Goal: Task Accomplishment & Management: Manage account settings

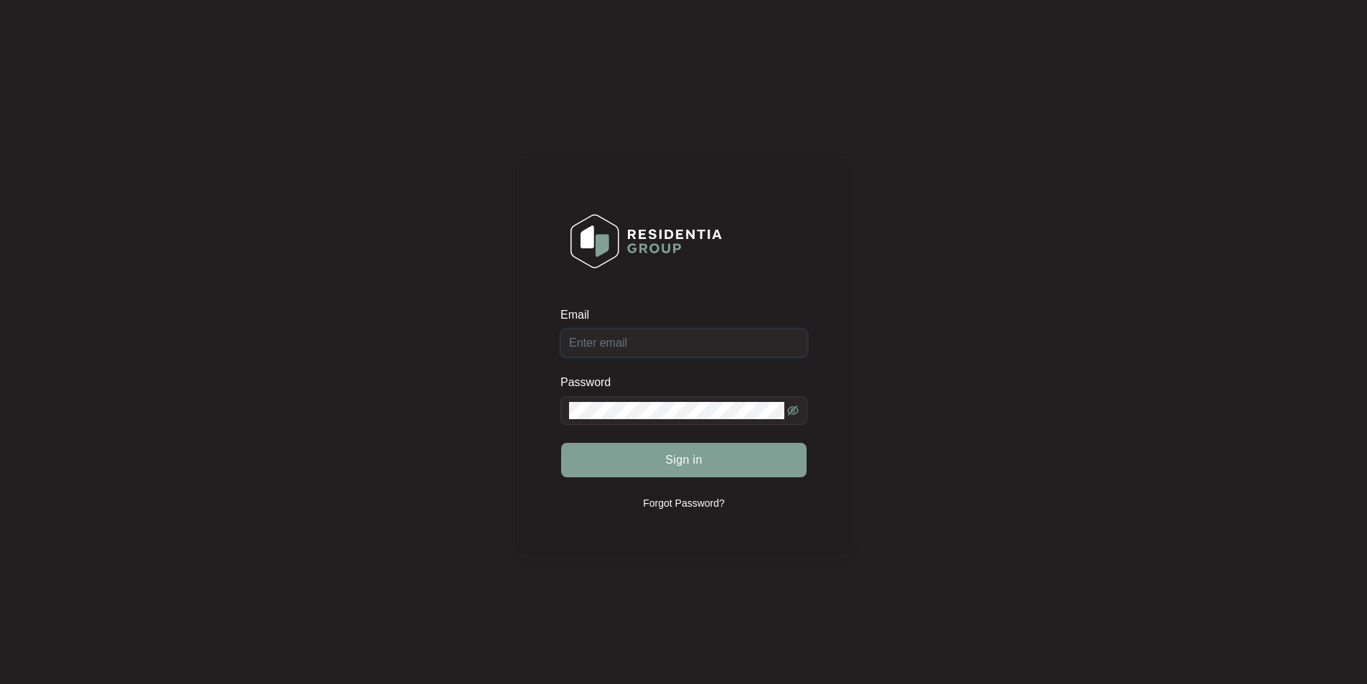
click at [632, 342] on input "Email" at bounding box center [684, 343] width 247 height 29
type input "[EMAIL_ADDRESS][DOMAIN_NAME]"
click at [561, 443] on button "Sign in" at bounding box center [683, 460] width 245 height 34
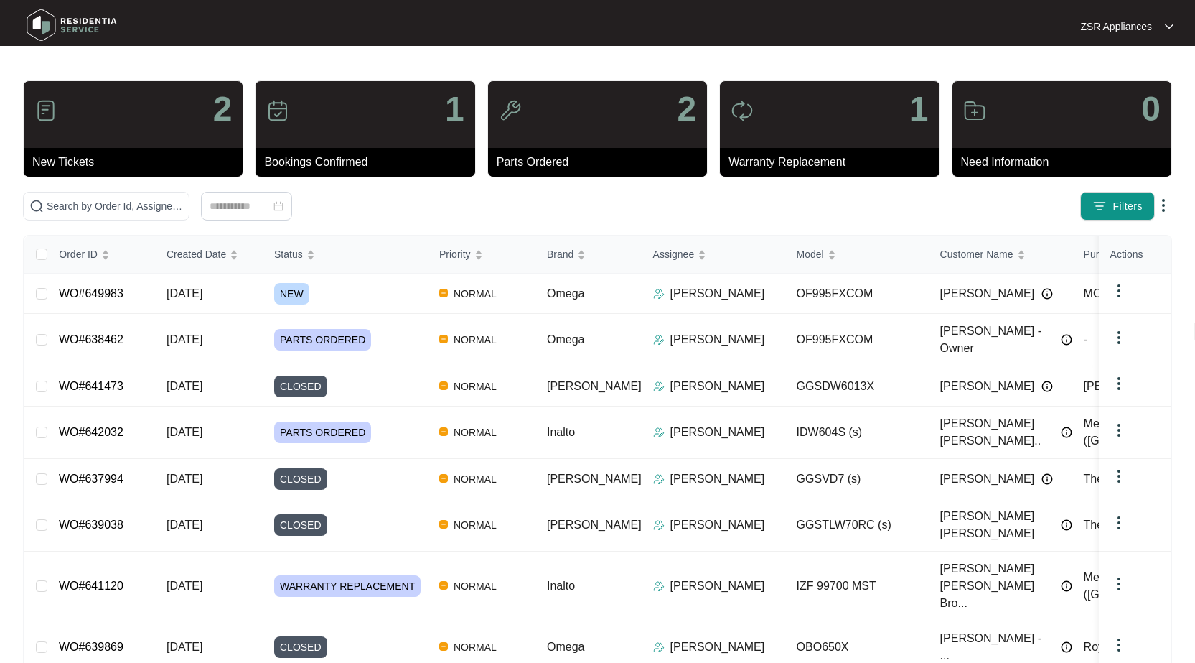
scroll to position [86, 0]
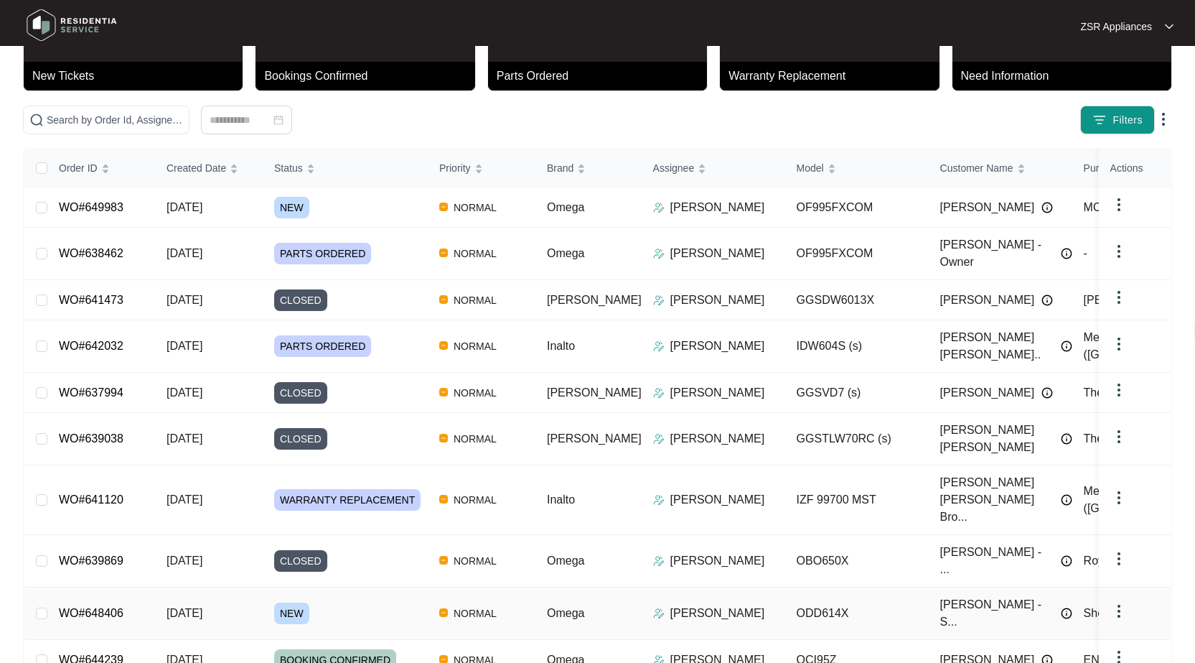
click at [110, 524] on div "Order ID Created Date Status Priority Brand Assignee Model Customer Name Purcha…" at bounding box center [597, 431] width 1146 height 565
click at [82, 607] on link "WO#648406" at bounding box center [91, 613] width 65 height 12
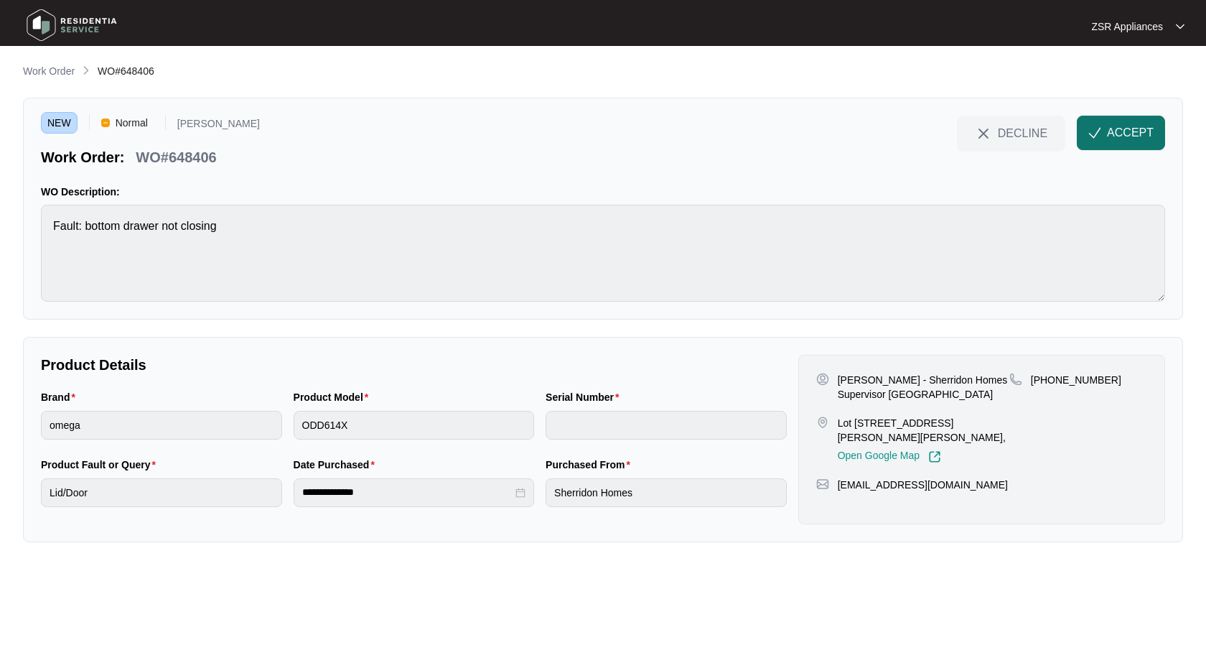
click at [1142, 127] on span "ACCEPT" at bounding box center [1130, 132] width 47 height 17
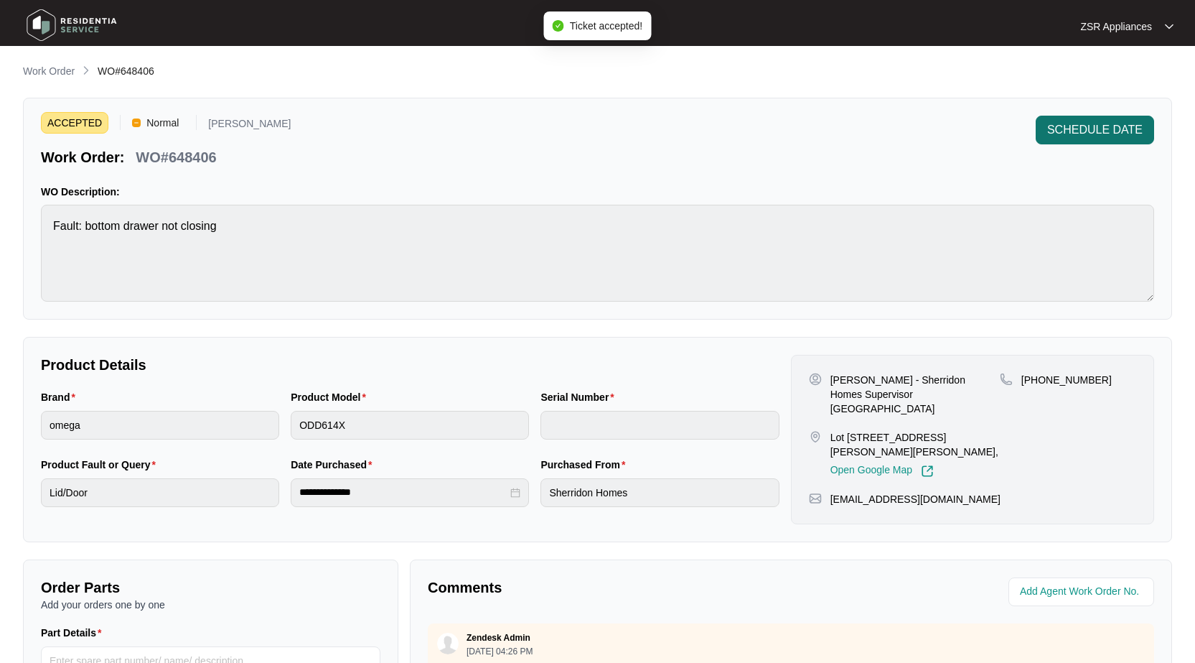
click at [1100, 136] on span "SCHEDULE DATE" at bounding box center [1094, 129] width 95 height 17
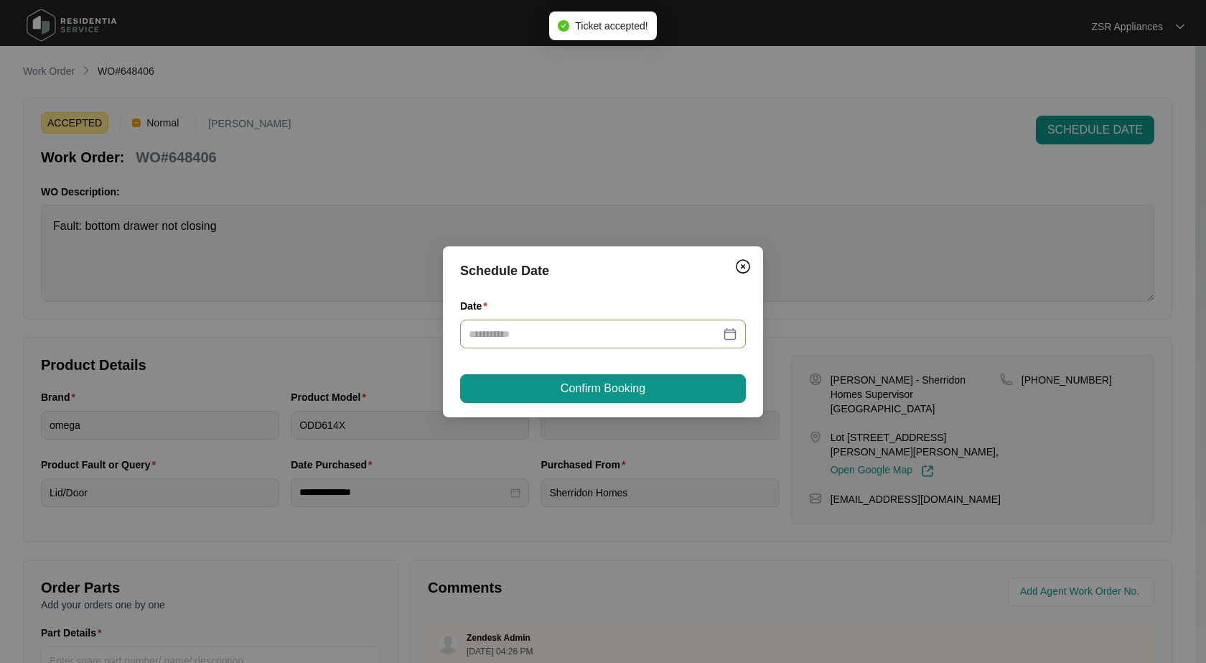
click at [725, 331] on div at bounding box center [603, 334] width 268 height 16
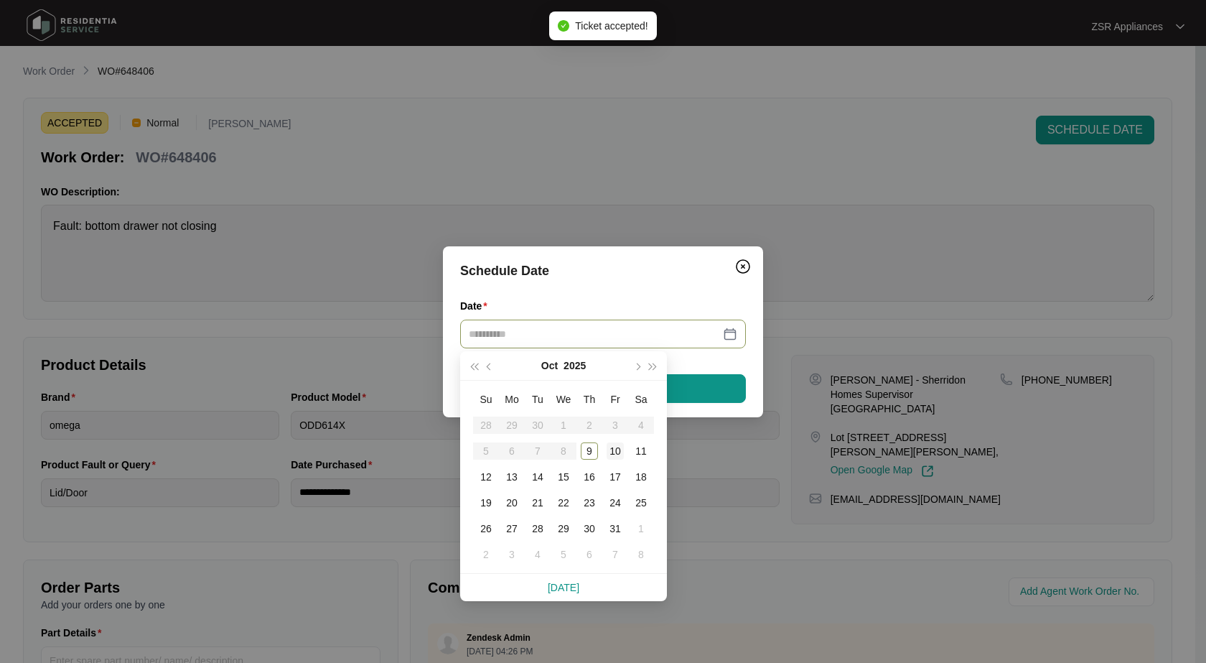
type input "**********"
click at [610, 452] on div "10" at bounding box center [615, 450] width 17 height 17
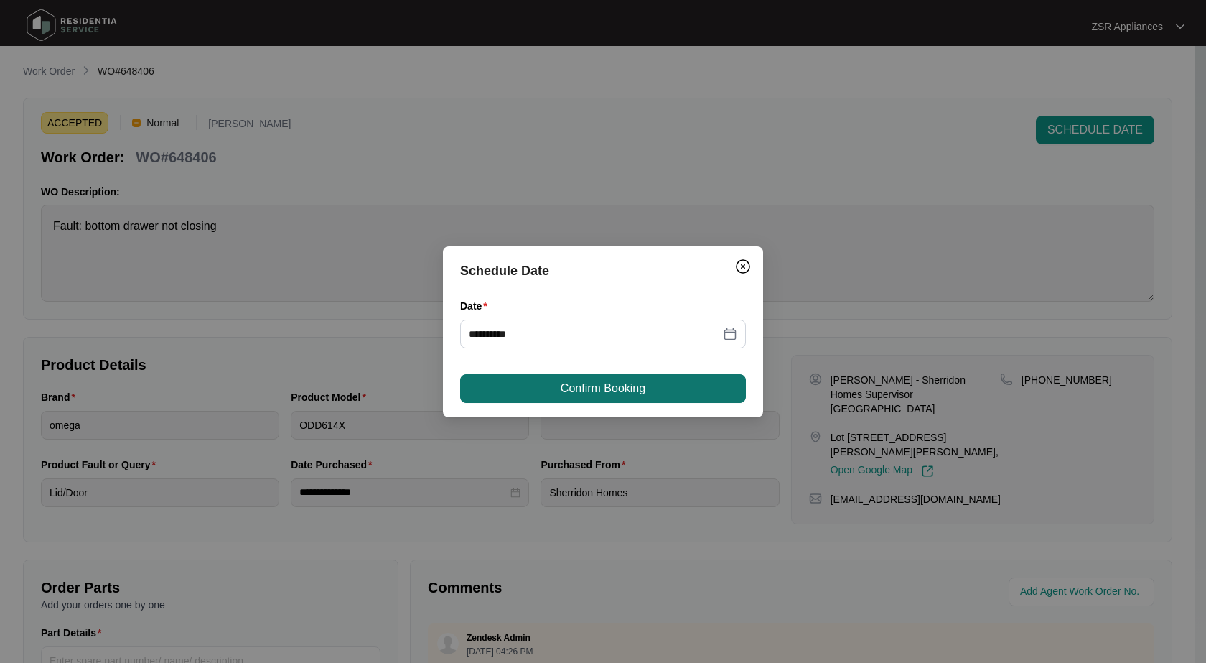
click at [608, 396] on span "Confirm Booking" at bounding box center [603, 388] width 85 height 17
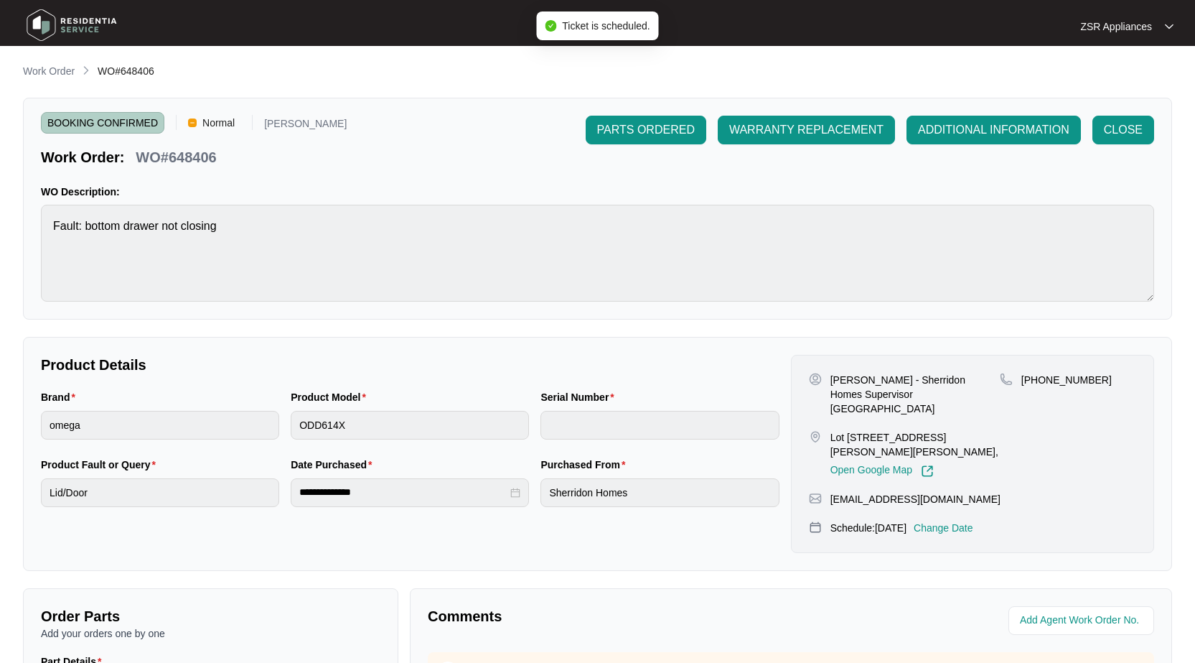
click at [60, 67] on p "Work Order" at bounding box center [49, 71] width 52 height 14
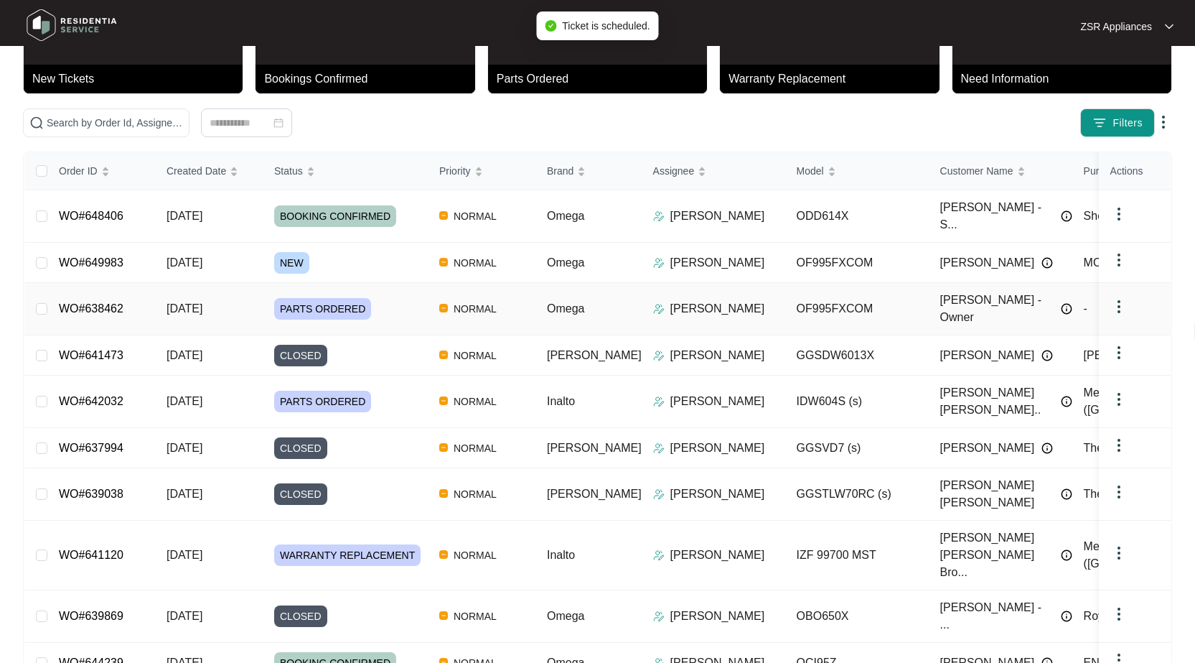
scroll to position [86, 0]
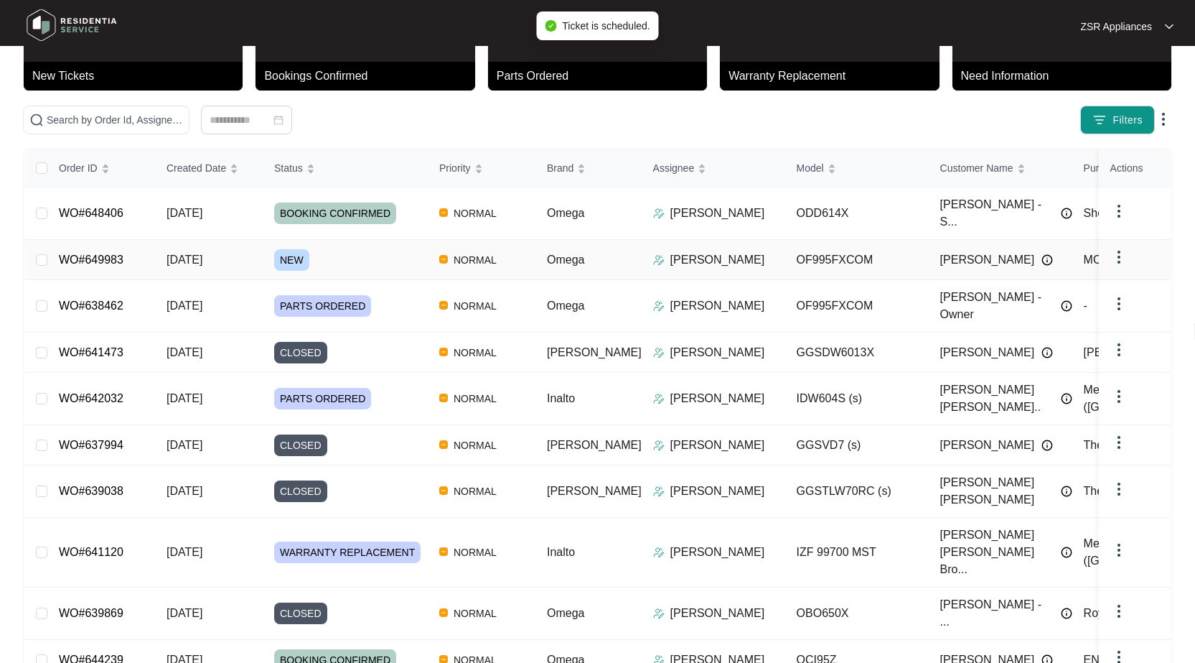
click at [88, 253] on link "WO#649983" at bounding box center [91, 259] width 65 height 12
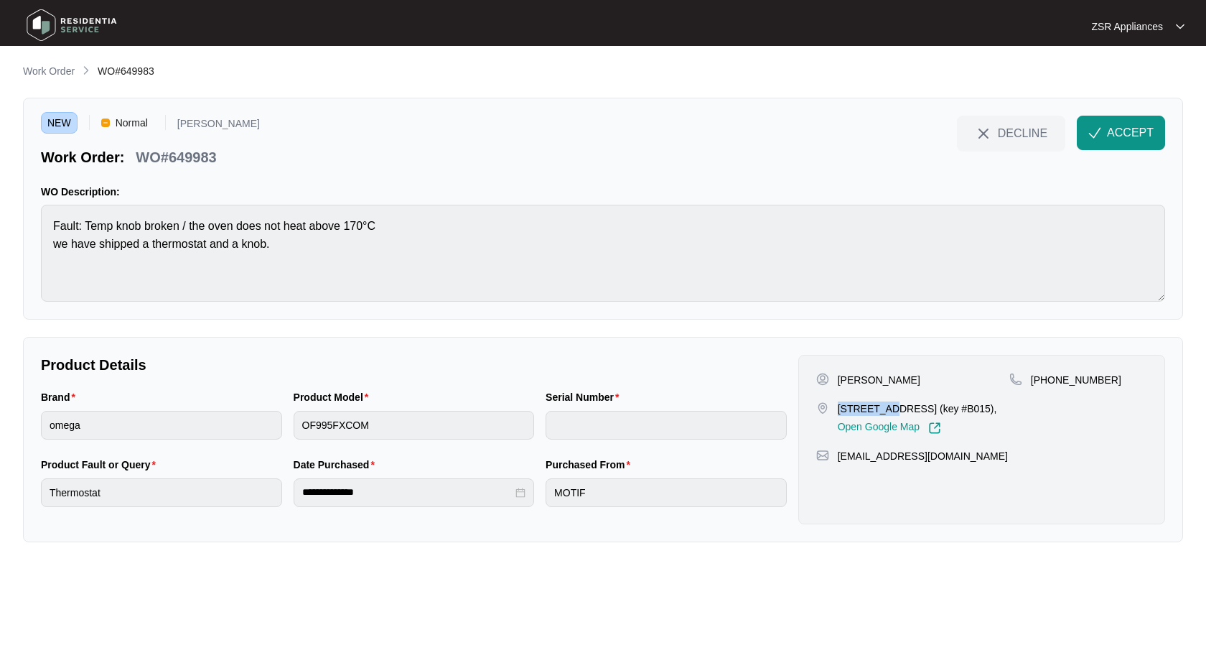
drag, startPoint x: 837, startPoint y: 405, endPoint x: 889, endPoint y: 407, distance: 52.4
click at [889, 407] on p "[STREET_ADDRESS] (key #B015)," at bounding box center [917, 408] width 159 height 14
copy p "9 Cormoran"
click at [878, 373] on p "[PERSON_NAME]" at bounding box center [879, 380] width 83 height 14
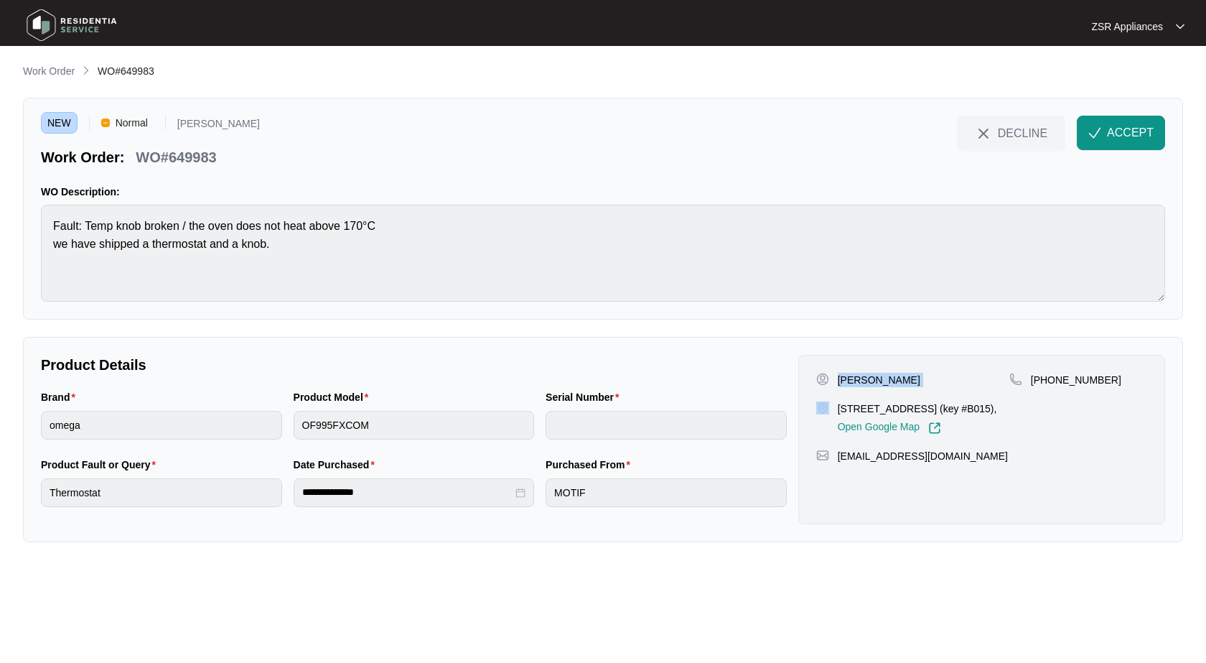
click at [878, 373] on p "[PERSON_NAME]" at bounding box center [879, 380] width 83 height 14
copy p "[PERSON_NAME]"
click at [1066, 378] on p "[PHONE_NUMBER]" at bounding box center [1076, 380] width 90 height 14
drag, startPoint x: 1066, startPoint y: 378, endPoint x: 1197, endPoint y: 324, distance: 141.3
click at [1068, 378] on p "[PHONE_NUMBER]" at bounding box center [1076, 380] width 90 height 14
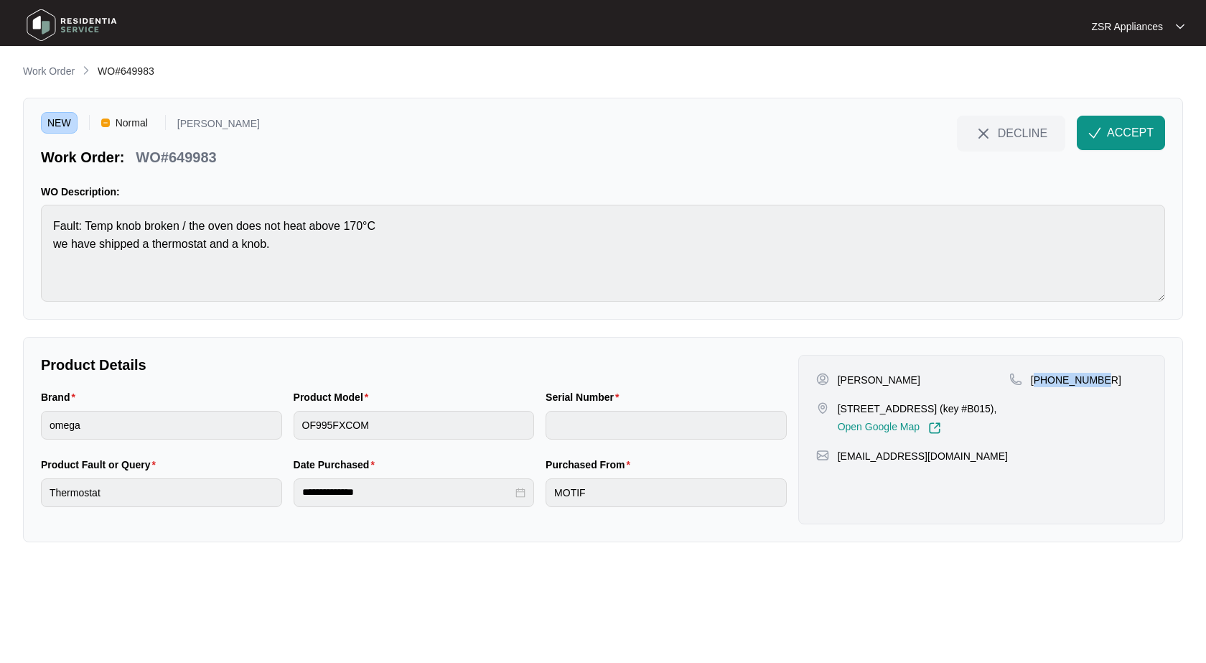
copy p "61478847786"
drag, startPoint x: 838, startPoint y: 405, endPoint x: 927, endPoint y: 407, distance: 89.0
click at [927, 407] on p "[STREET_ADDRESS] (key #B015)," at bounding box center [917, 408] width 159 height 14
copy p "9 Cormorant Grange"
click at [958, 411] on p "[STREET_ADDRESS] (key #B015)," at bounding box center [917, 408] width 159 height 14
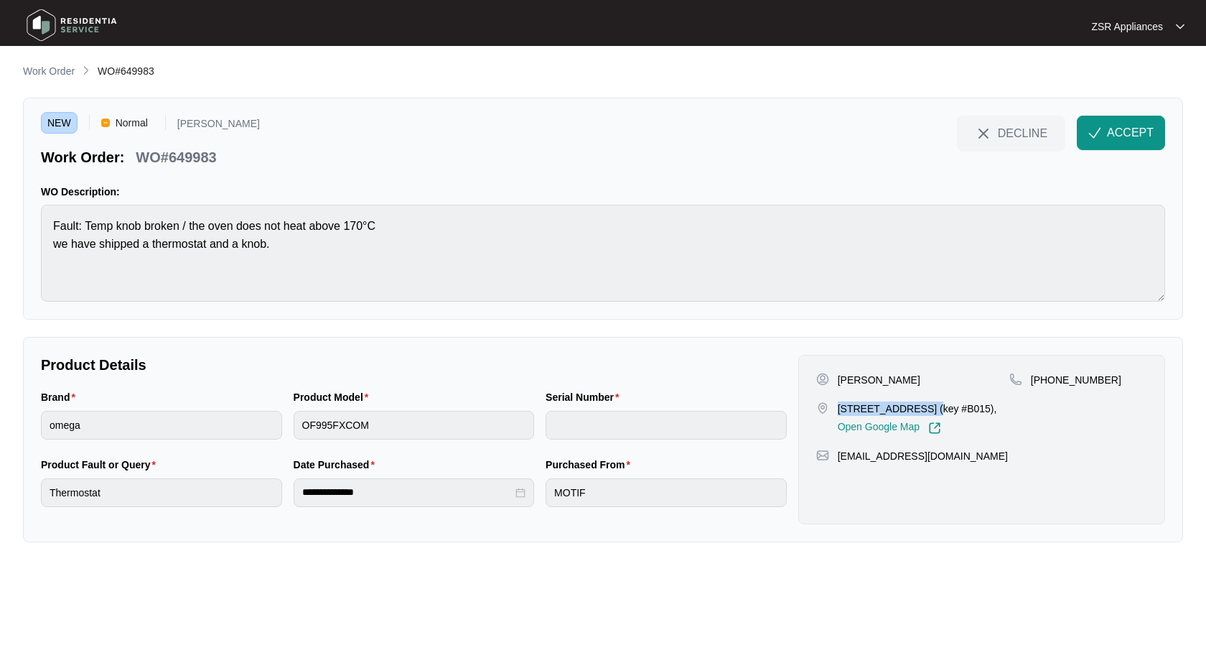
drag, startPoint x: 939, startPoint y: 411, endPoint x: 991, endPoint y: 409, distance: 52.4
click at [991, 409] on p "[STREET_ADDRESS] (key #B015)," at bounding box center [917, 408] width 159 height 14
copy p "[GEOGRAPHIC_DATA]"
click at [880, 380] on p "[PERSON_NAME]" at bounding box center [879, 380] width 83 height 14
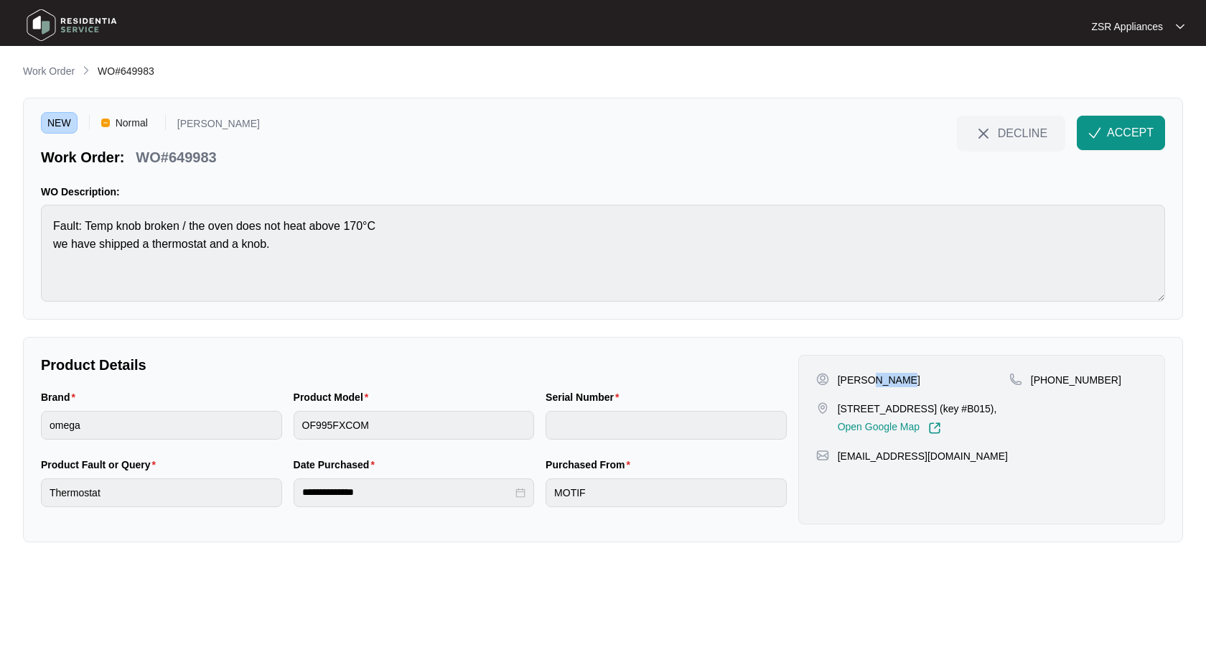
copy p "Fraser"
click at [212, 160] on p "WO#649983" at bounding box center [176, 157] width 80 height 20
click at [201, 155] on p "WO#649983" at bounding box center [176, 157] width 80 height 20
copy p "649983"
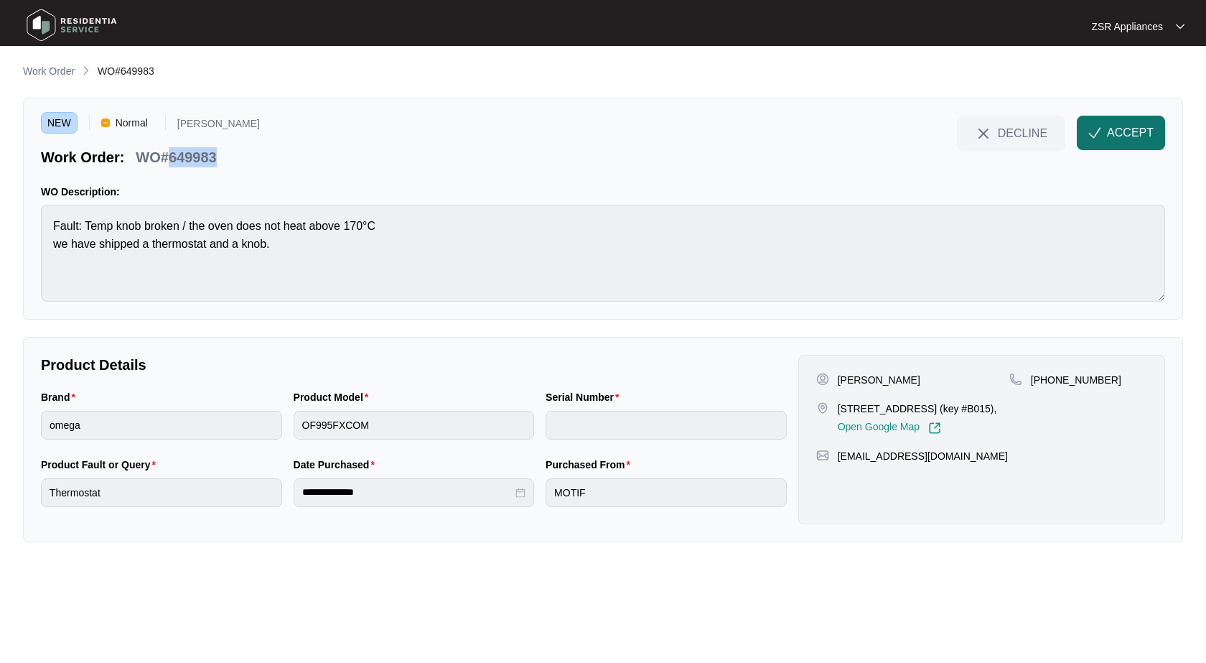
click at [1130, 133] on span "ACCEPT" at bounding box center [1130, 132] width 47 height 17
